Goal: Task Accomplishment & Management: Manage account settings

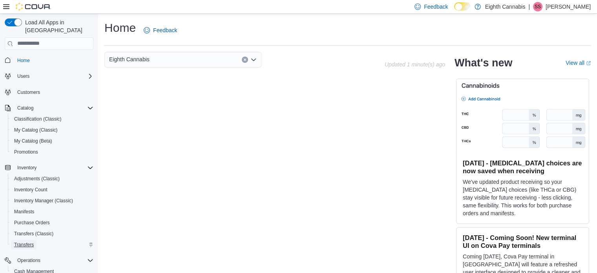
click at [20, 240] on span "Transfers" at bounding box center [24, 244] width 20 height 9
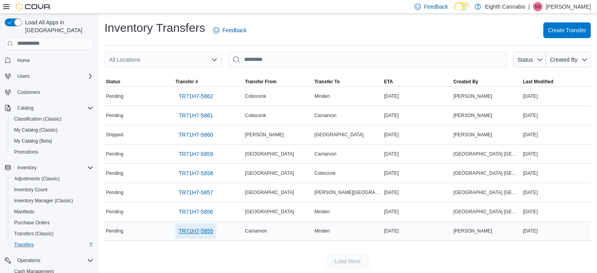
click at [196, 233] on span "TR71H7-5855" at bounding box center [196, 231] width 35 height 8
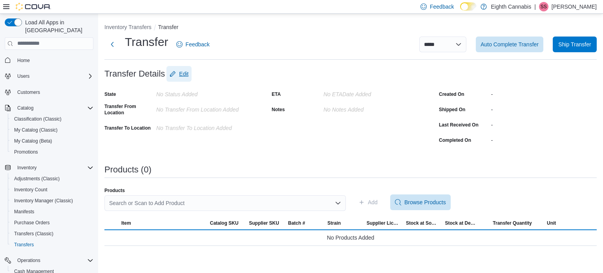
click at [182, 75] on span "Edit" at bounding box center [179, 74] width 19 height 16
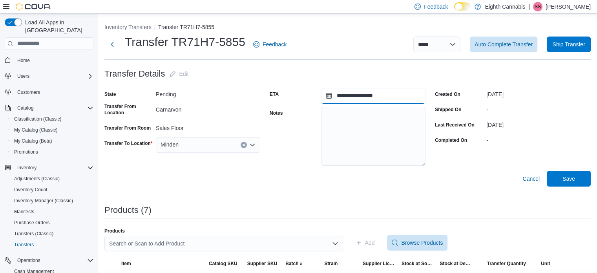
click at [392, 98] on input "**********" at bounding box center [373, 96] width 104 height 16
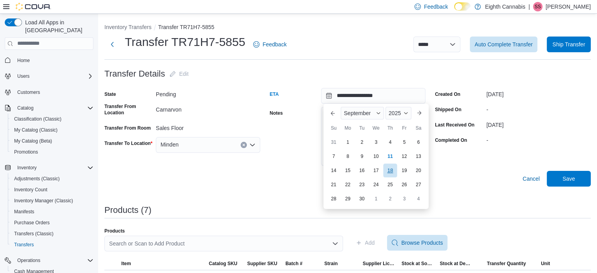
click at [391, 167] on div "18" at bounding box center [390, 170] width 14 height 14
type input "**********"
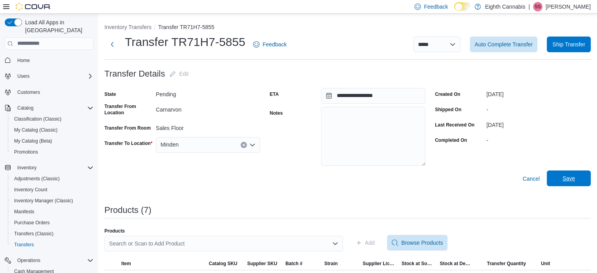
click at [575, 182] on span "Save" at bounding box center [569, 178] width 13 height 8
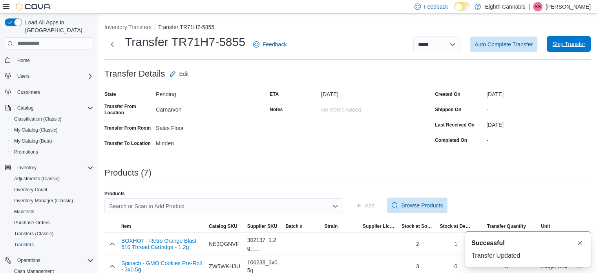
click at [570, 45] on span "Ship Transfer" at bounding box center [568, 44] width 33 height 8
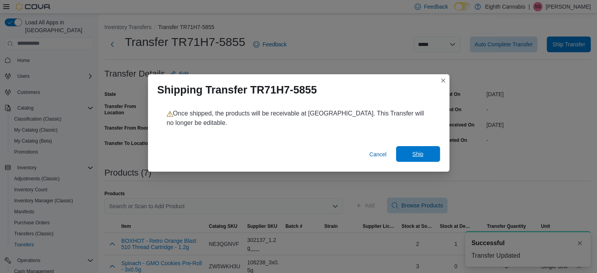
click at [424, 154] on span "Ship" at bounding box center [418, 154] width 35 height 16
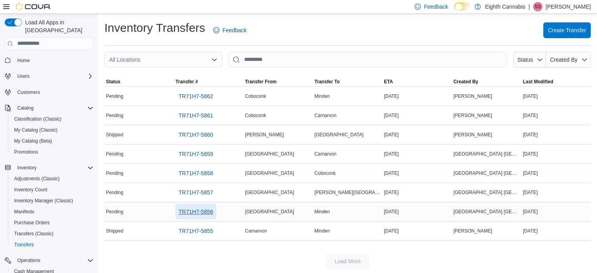
click at [200, 213] on span "TR71H7-5856" at bounding box center [196, 212] width 35 height 8
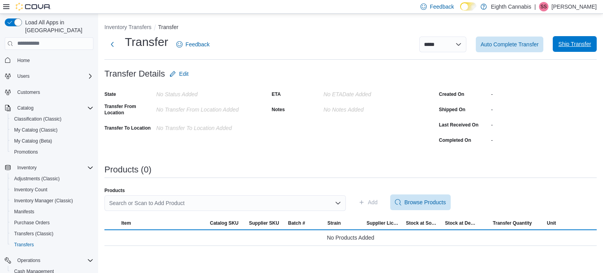
click at [569, 44] on span "Ship Transfer" at bounding box center [574, 44] width 33 height 8
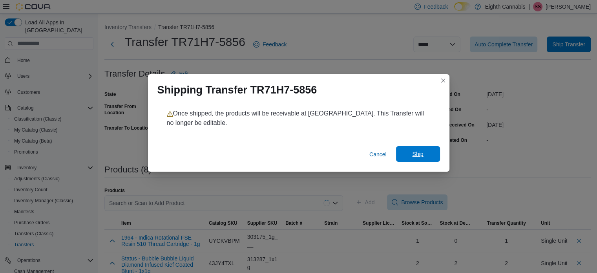
click at [415, 150] on span "Ship" at bounding box center [418, 154] width 35 height 16
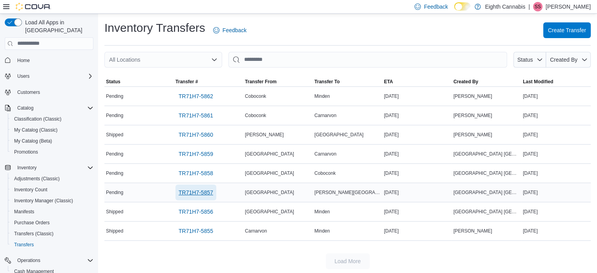
click at [192, 190] on span "TR71H7-5857" at bounding box center [196, 192] width 35 height 8
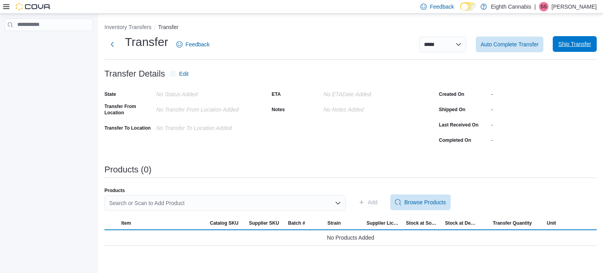
click at [564, 44] on span "Ship Transfer" at bounding box center [574, 44] width 33 height 8
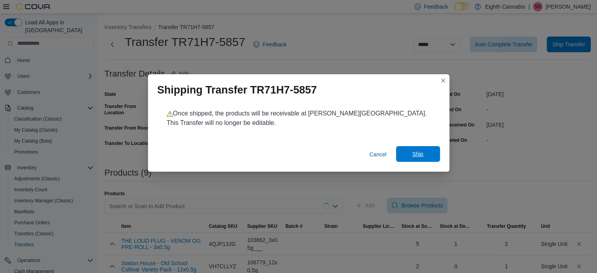
click at [426, 155] on span "Ship" at bounding box center [418, 154] width 35 height 16
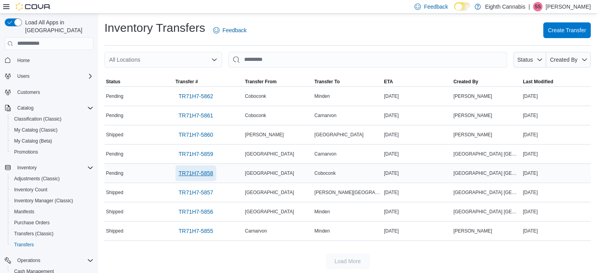
click at [187, 169] on span "TR71H7-5858" at bounding box center [196, 173] width 35 height 8
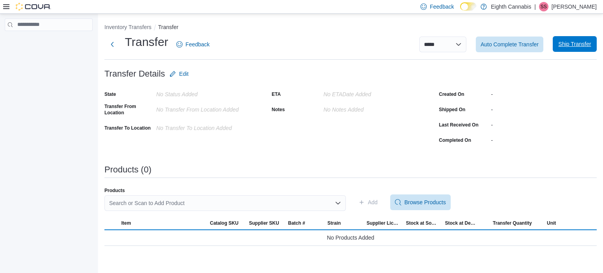
click at [574, 48] on span "Ship Transfer" at bounding box center [574, 44] width 35 height 16
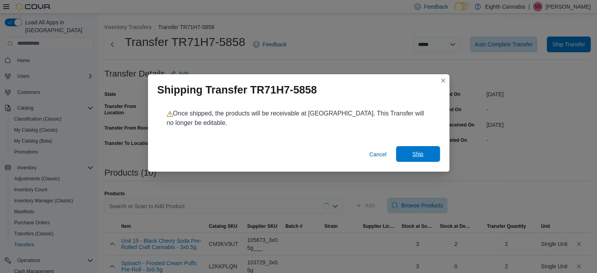
click at [426, 154] on span "Ship" at bounding box center [418, 154] width 35 height 16
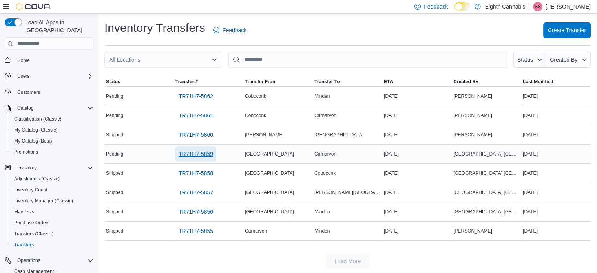
click at [197, 155] on span "TR71H7-5859" at bounding box center [196, 154] width 35 height 8
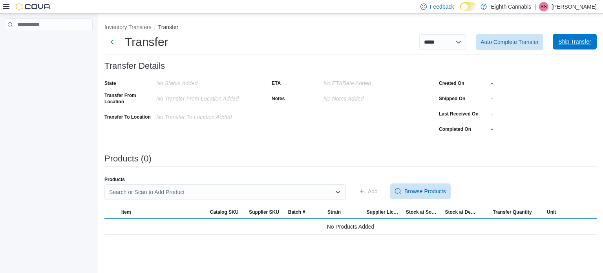
click at [559, 36] on span "Ship Transfer" at bounding box center [574, 42] width 35 height 16
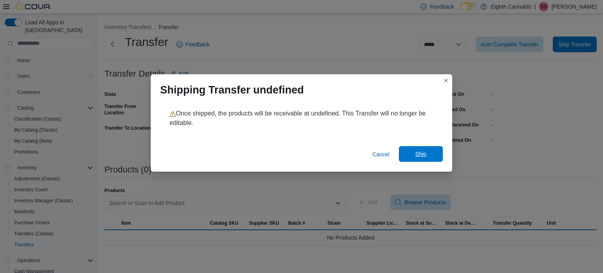
click at [416, 154] on span "Ship" at bounding box center [420, 154] width 11 height 8
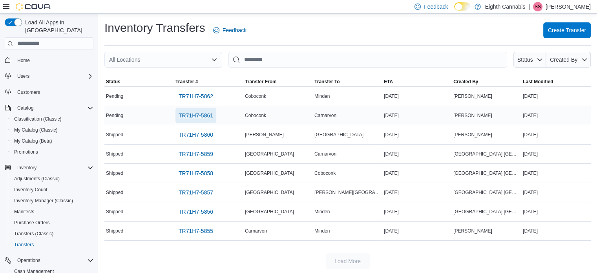
click at [184, 115] on span "TR71H7-5861" at bounding box center [196, 115] width 35 height 8
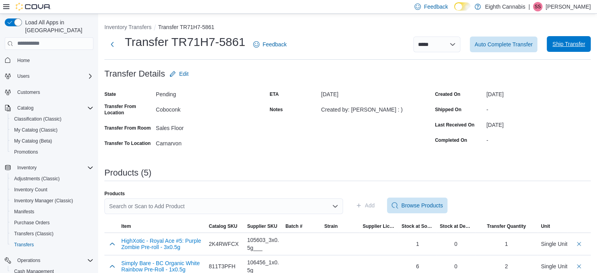
click at [567, 41] on span "Ship Transfer" at bounding box center [568, 44] width 33 height 8
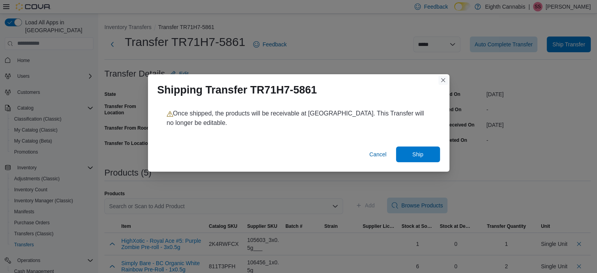
click at [442, 77] on button "Closes this modal window" at bounding box center [443, 79] width 9 height 9
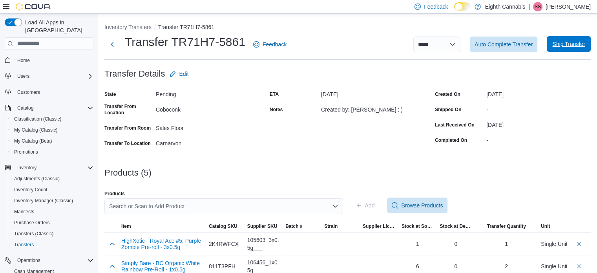
click at [573, 45] on span "Ship Transfer" at bounding box center [568, 44] width 33 height 8
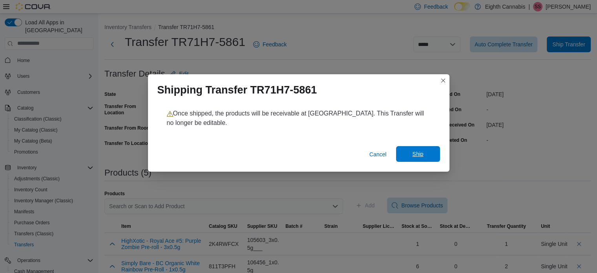
click at [426, 159] on span "Ship" at bounding box center [418, 154] width 35 height 16
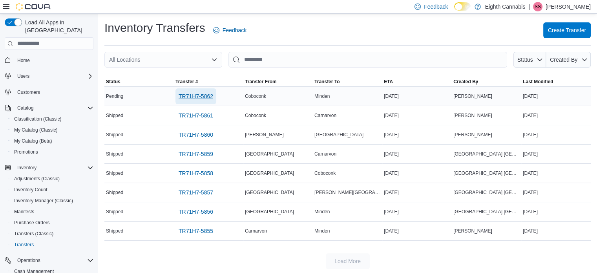
click at [191, 93] on span "TR71H7-5862" at bounding box center [196, 96] width 35 height 8
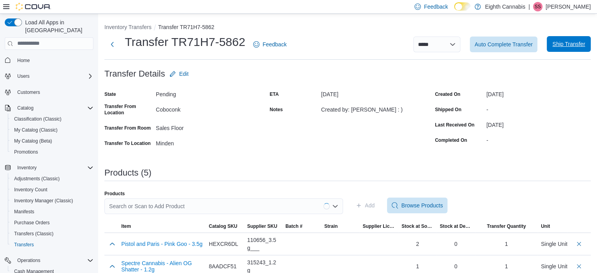
click at [571, 45] on span "Ship Transfer" at bounding box center [568, 44] width 33 height 8
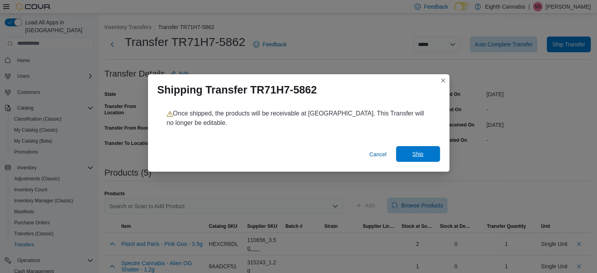
click at [406, 149] on span "Ship" at bounding box center [418, 154] width 35 height 16
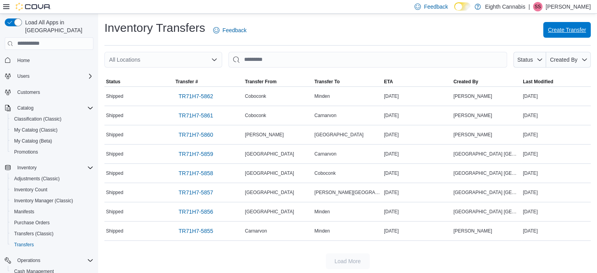
click at [565, 36] on span "Create Transfer" at bounding box center [567, 30] width 38 height 16
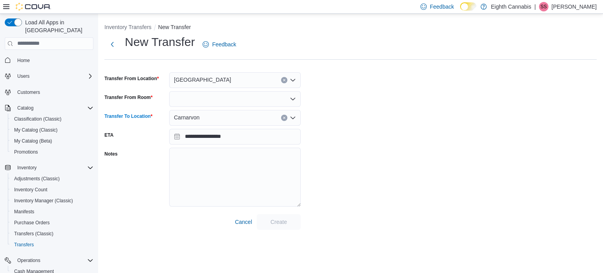
click at [199, 117] on span "Carnarvon" at bounding box center [187, 117] width 26 height 9
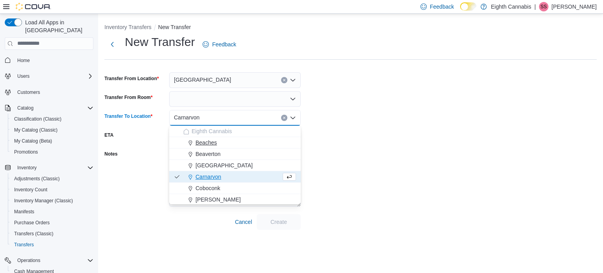
click at [208, 143] on span "Beaches" at bounding box center [206, 143] width 21 height 8
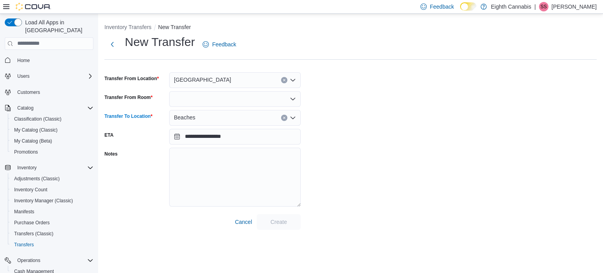
click at [193, 97] on div at bounding box center [235, 99] width 132 height 16
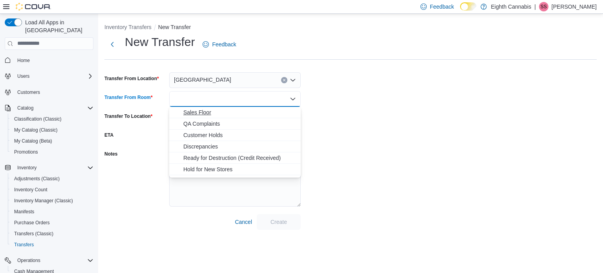
click at [194, 110] on span "Sales Floor" at bounding box center [239, 112] width 113 height 8
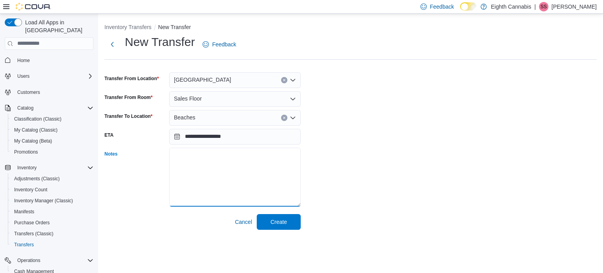
click at [193, 161] on textarea "Notes" at bounding box center [235, 177] width 132 height 59
click at [197, 156] on textarea "Notes" at bounding box center [235, 177] width 132 height 59
paste textarea "**********"
type textarea "**********"
click at [278, 218] on span "Create" at bounding box center [279, 222] width 16 height 8
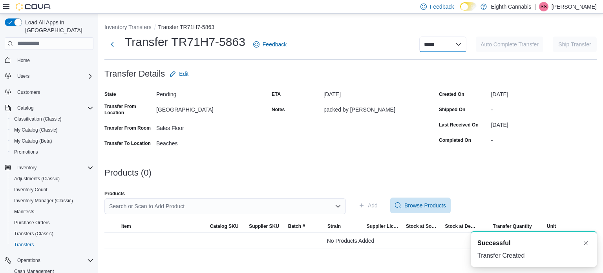
click at [440, 46] on select "**********" at bounding box center [442, 45] width 47 height 16
select select "**********"
click at [419, 37] on select "**********" at bounding box center [442, 45] width 47 height 16
select select
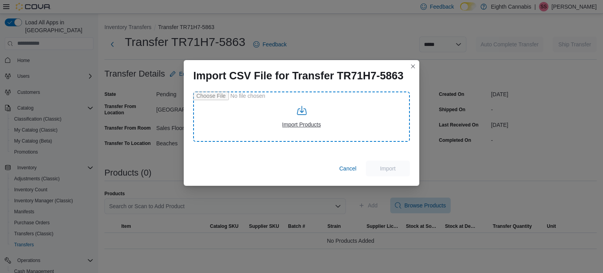
click at [294, 127] on input "file" at bounding box center [301, 116] width 217 height 50
type input "**********"
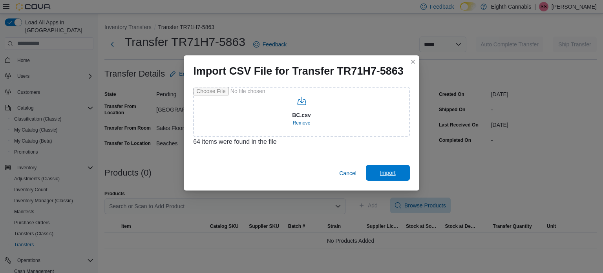
click at [394, 177] on span "Import" at bounding box center [388, 173] width 35 height 16
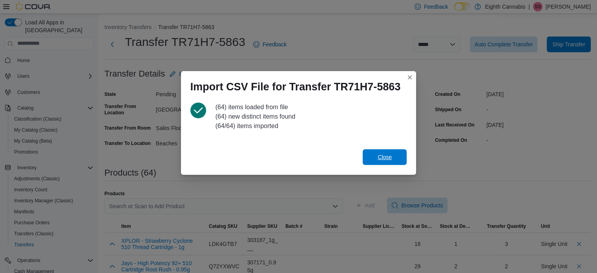
click at [382, 157] on span "Close" at bounding box center [385, 157] width 14 height 8
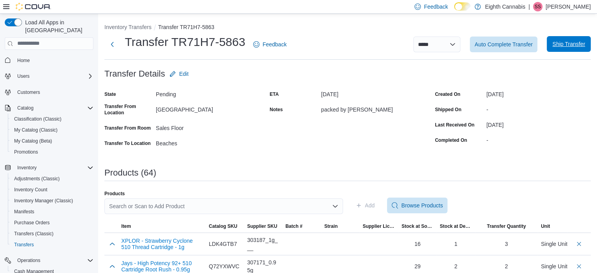
click at [567, 49] on span "Ship Transfer" at bounding box center [569, 44] width 35 height 16
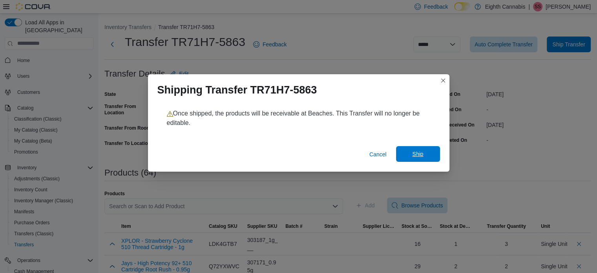
click at [428, 155] on span "Ship" at bounding box center [418, 154] width 35 height 16
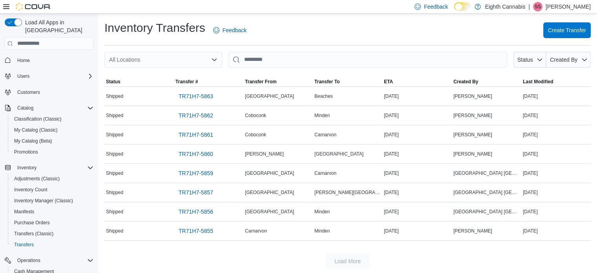
click at [263, 257] on div "Load More" at bounding box center [347, 261] width 486 height 16
click at [190, 99] on span "TR71H7-5863" at bounding box center [196, 96] width 35 height 8
